Goal: Book appointment/travel/reservation

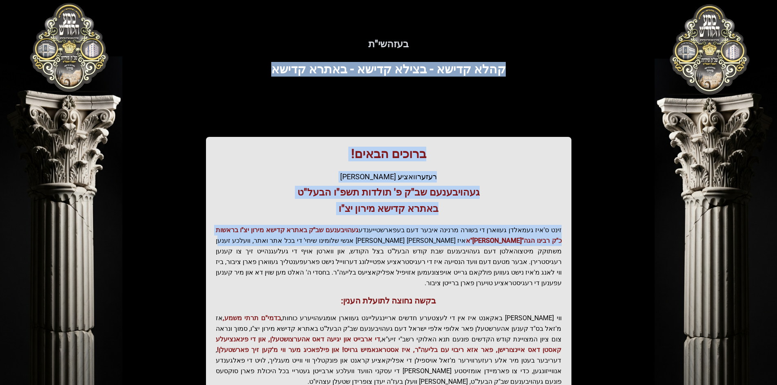
drag, startPoint x: 411, startPoint y: 44, endPoint x: 297, endPoint y: 245, distance: 231.9
click at [297, 245] on div "בעזהשי"ת קהלא קדישא - בצילא קדישא - באתרא קדישא ברוכים הבאים! רעזערוואציע אפטיי…" at bounding box center [389, 226] width 522 height 412
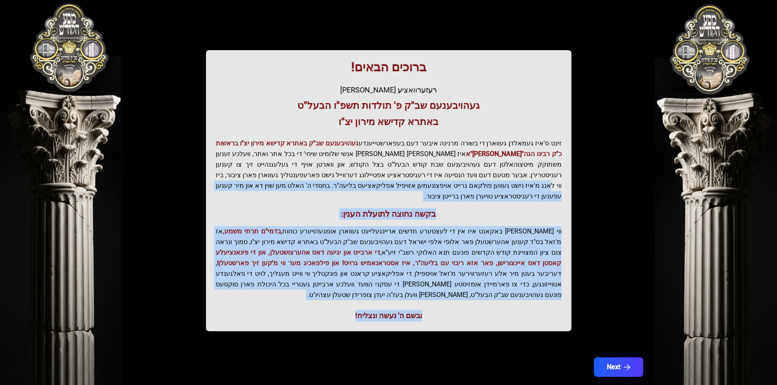
drag, startPoint x: 305, startPoint y: 300, endPoint x: 355, endPoint y: 172, distance: 137.9
click at [355, 172] on div "ברוכים הבאים! רעזערוואציע אפטיילונג פונעם געהויבענעם שב"ק פ' תולדות תשפ"ו הבעל"…" at bounding box center [388, 190] width 365 height 281
click at [355, 172] on p "זינט ס'איז געמאלדן געווארן די בשורה מרנינה איבער דעם בעפארשטייענדע געהויבענעם ש…" at bounding box center [389, 170] width 346 height 64
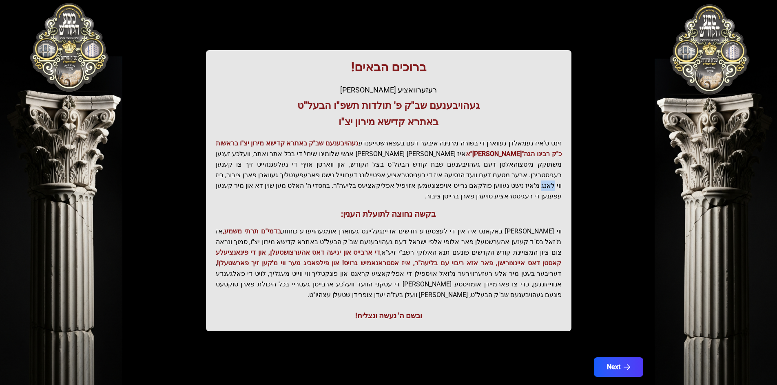
click at [355, 172] on p "זינט ס'איז געמאלדן געווארן די בשורה מרנינה איבער דעם בעפארשטייענדע געהויבענעם ש…" at bounding box center [389, 170] width 346 height 64
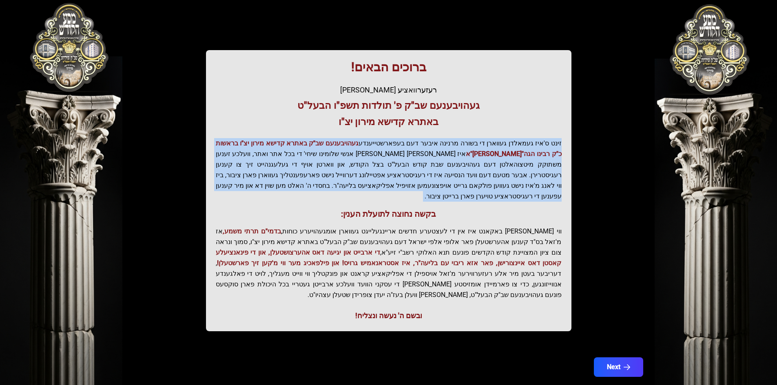
click at [355, 172] on p "זינט ס'איז געמאלדן געווארן די בשורה מרנינה איבער דעם בעפארשטייענדע געהויבענעם ש…" at bounding box center [389, 170] width 346 height 64
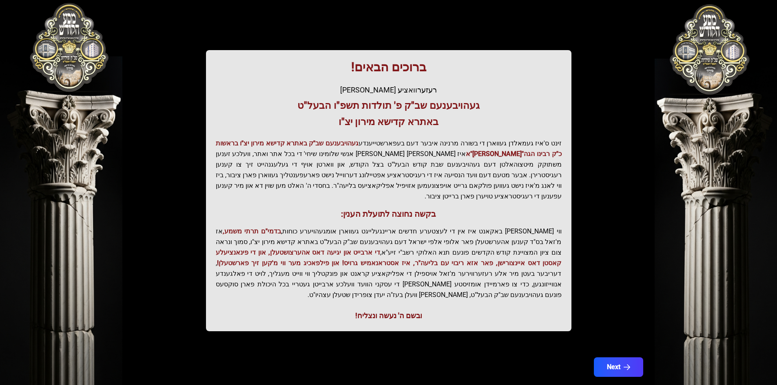
click at [398, 192] on div "ברוכים הבאים! רעזערוואציע אפטיילונג פונעם געהויבענעם שב"ק פ' תולדות תשפ"ו הבעל"…" at bounding box center [388, 190] width 365 height 281
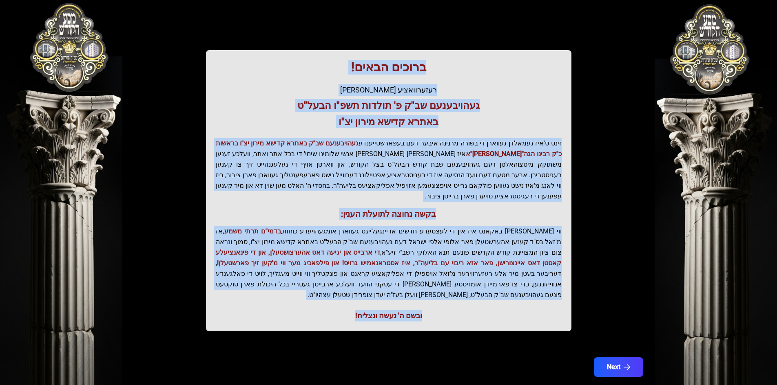
drag, startPoint x: 339, startPoint y: 307, endPoint x: 441, endPoint y: 71, distance: 257.1
click at [441, 71] on div "ברוכים הבאים! רעזערוואציע אפטיילונג פונעם געהויבענעם שב"ק פ' תולדות תשפ"ו הבעל"…" at bounding box center [388, 190] width 365 height 281
click at [430, 105] on h3 "געהויבענעם שב"ק פ' תולדות תשפ"ו הבעל"ט" at bounding box center [389, 105] width 346 height 13
drag, startPoint x: 345, startPoint y: 299, endPoint x: 451, endPoint y: 73, distance: 249.7
click at [451, 73] on div "ברוכים הבאים! רעזערוואציע אפטיילונג פונעם געהויבענעם שב"ק פ' תולדות תשפ"ו הבעל"…" at bounding box center [388, 190] width 365 height 281
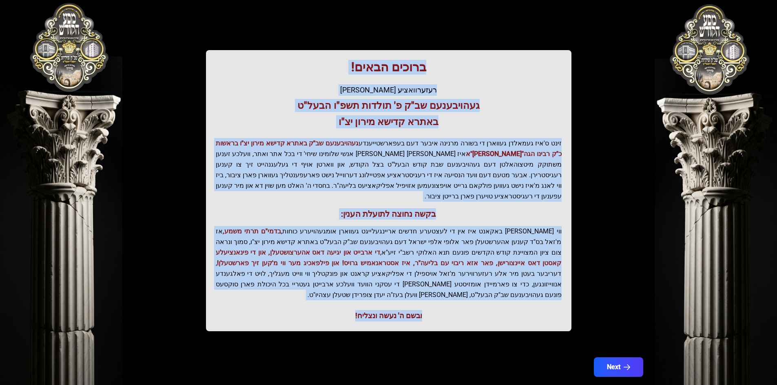
click at [451, 73] on h1 "ברוכים הבאים!" at bounding box center [389, 67] width 346 height 15
